Goal: Task Accomplishment & Management: Use online tool/utility

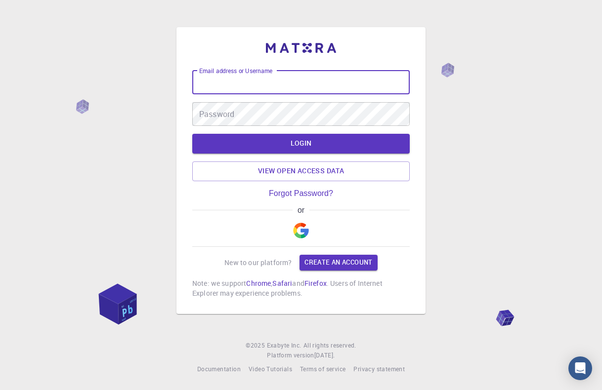
type input "[EMAIL_ADDRESS][DOMAIN_NAME]"
click at [301, 144] on button "LOGIN" at bounding box center [300, 144] width 217 height 20
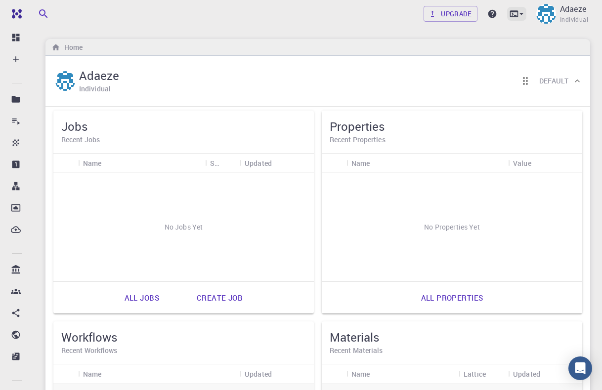
click at [522, 13] on icon at bounding box center [521, 14] width 10 height 10
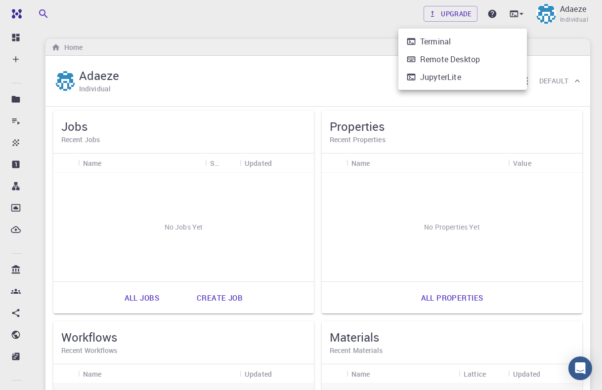
click at [537, 39] on div at bounding box center [301, 195] width 602 height 390
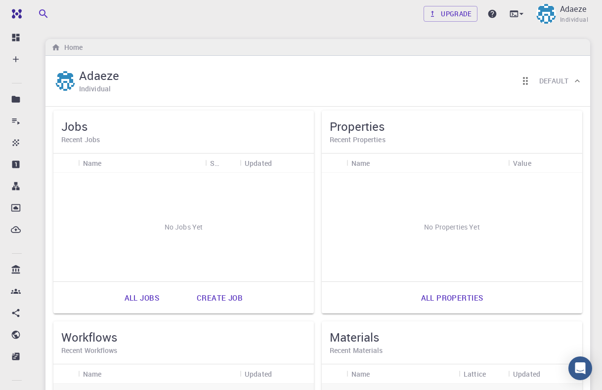
click at [323, 17] on div "Upgrade Adaeze Individual" at bounding box center [318, 14] width 568 height 26
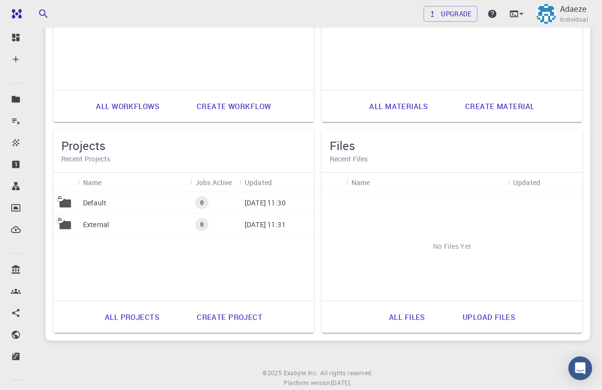
scroll to position [410, 0]
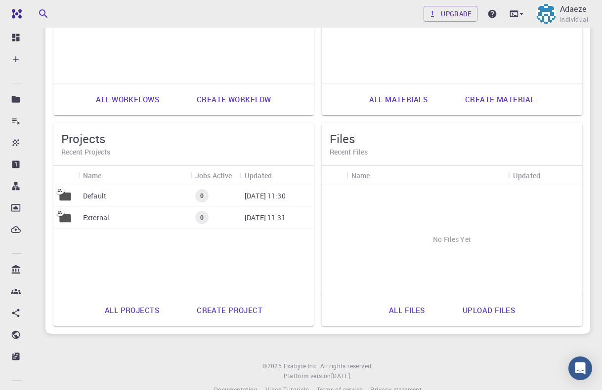
click at [99, 193] on p "Default" at bounding box center [94, 196] width 23 height 10
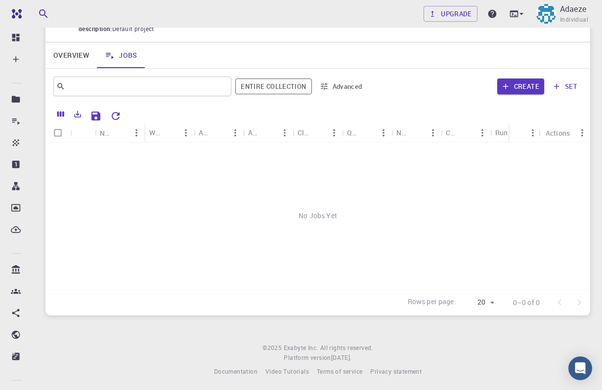
scroll to position [61, 0]
click at [505, 85] on icon "button" at bounding box center [505, 86] width 5 height 5
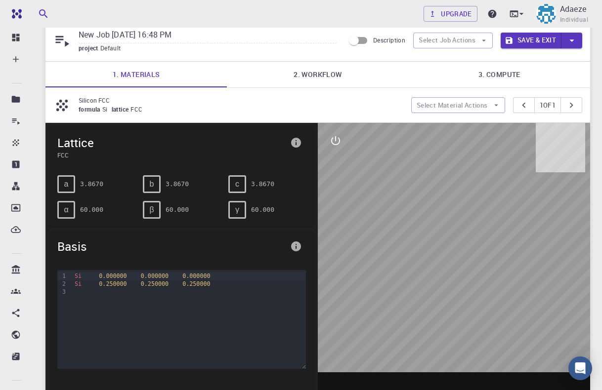
scroll to position [34, 0]
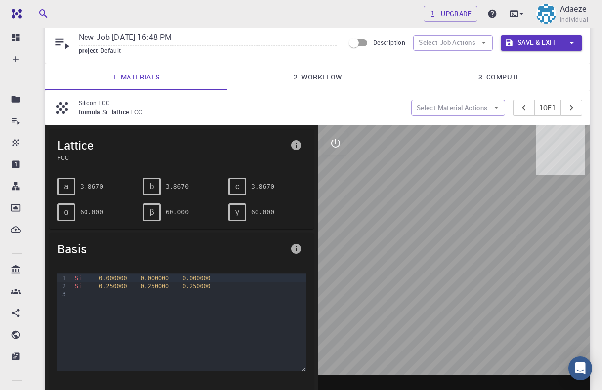
click at [332, 77] on link "2. Workflow" at bounding box center [317, 77] width 181 height 26
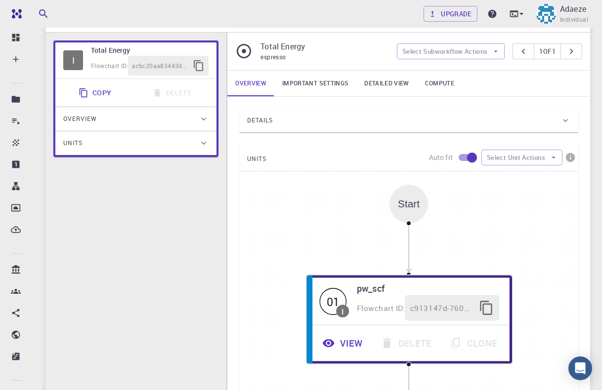
scroll to position [31, 0]
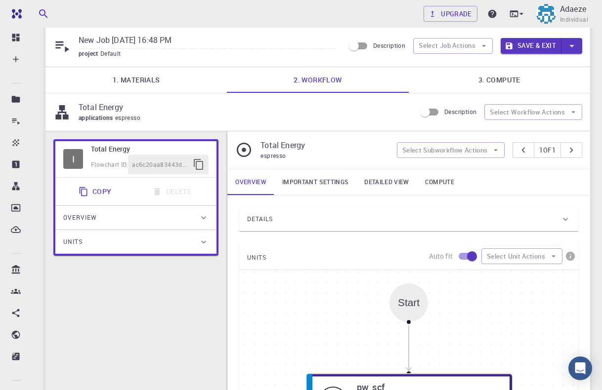
click at [481, 83] on link "3. Compute" at bounding box center [499, 80] width 181 height 26
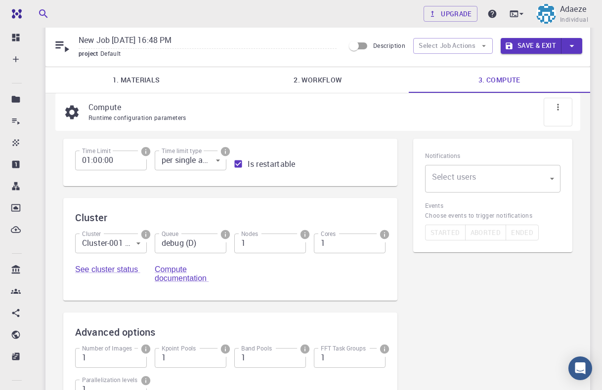
click at [136, 74] on link "1. Materials" at bounding box center [135, 80] width 181 height 26
